Goal: Navigation & Orientation: Locate item on page

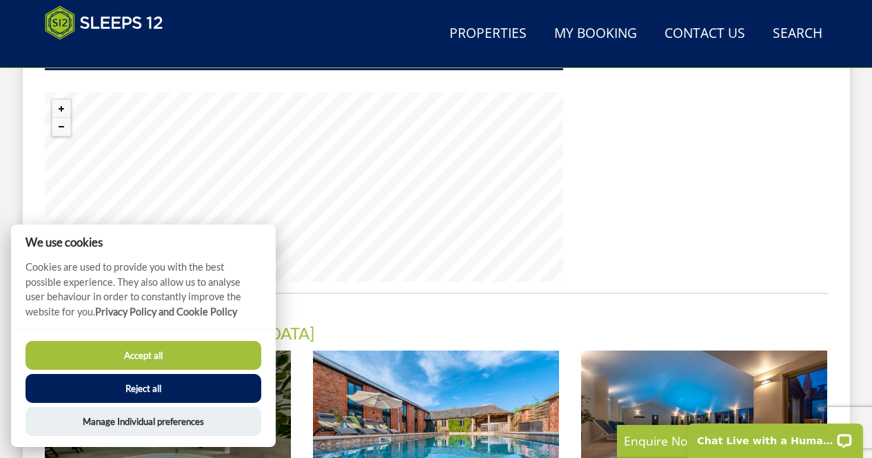
scroll to position [1115, 0]
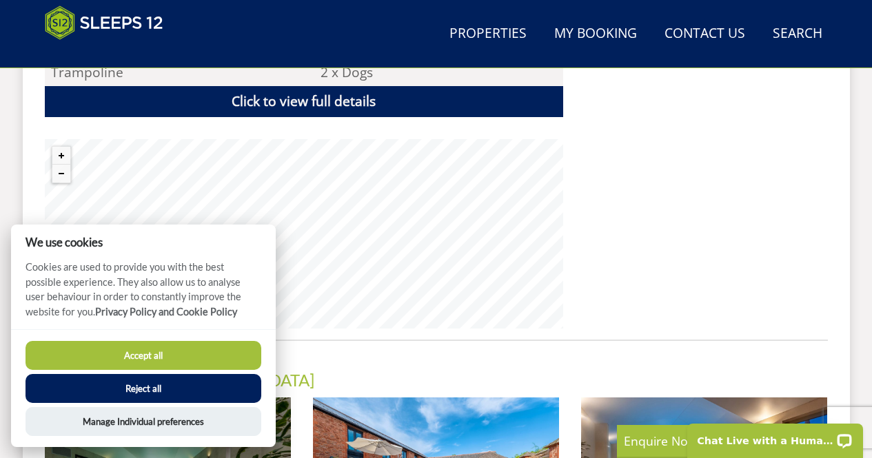
drag, startPoint x: 169, startPoint y: 355, endPoint x: 263, endPoint y: 282, distance: 118.8
click at [169, 356] on button "Accept all" at bounding box center [143, 355] width 236 height 29
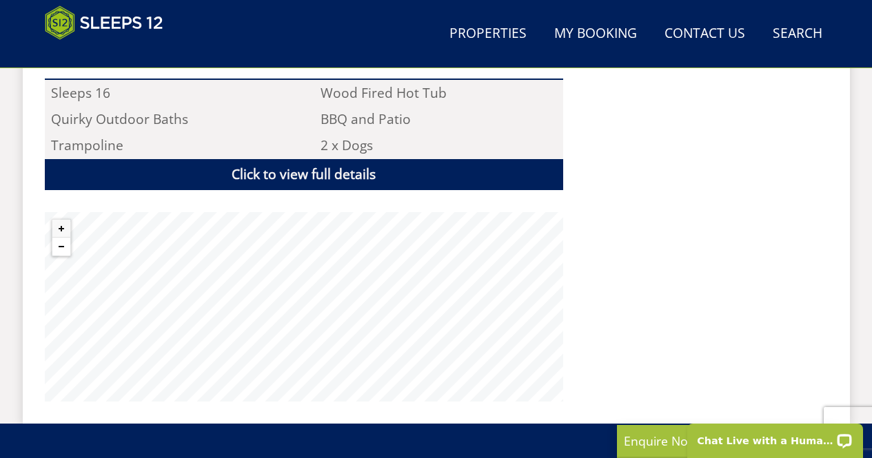
click at [58, 238] on button "Zoom out" at bounding box center [61, 247] width 18 height 18
click at [60, 238] on button "Zoom out" at bounding box center [61, 247] width 18 height 18
click at [61, 238] on button "Zoom out" at bounding box center [61, 247] width 18 height 18
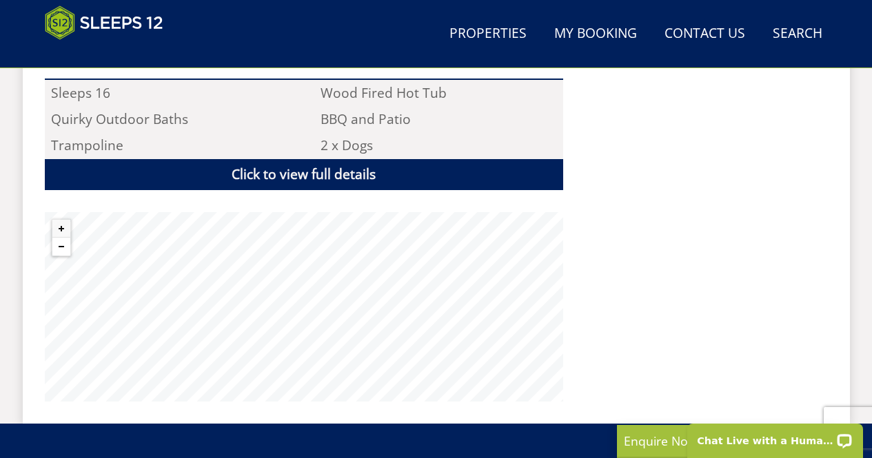
click at [61, 238] on button "Zoom out" at bounding box center [61, 247] width 18 height 18
